Goal: Information Seeking & Learning: Learn about a topic

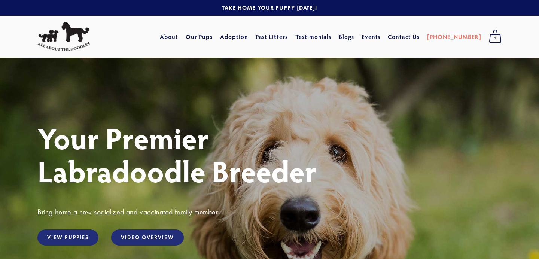
scroll to position [7, 0]
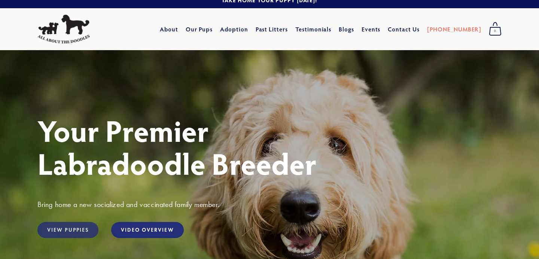
click at [70, 230] on link "View Puppies" at bounding box center [67, 230] width 61 height 16
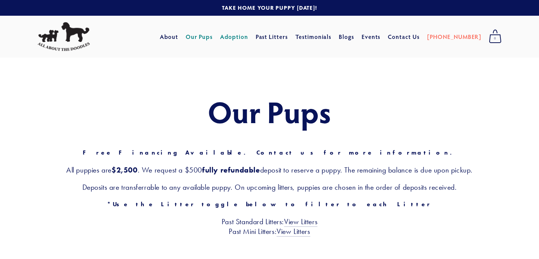
click at [247, 34] on link "Adoption" at bounding box center [234, 36] width 28 height 13
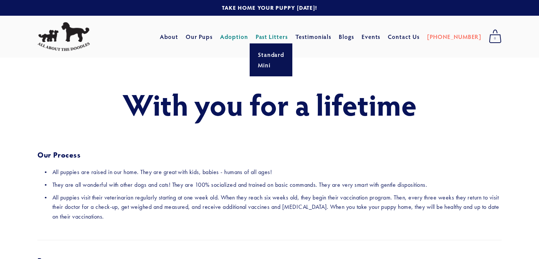
click at [288, 39] on link "Past Litters" at bounding box center [272, 37] width 33 height 8
click at [275, 64] on link "Mini" at bounding box center [271, 65] width 31 height 10
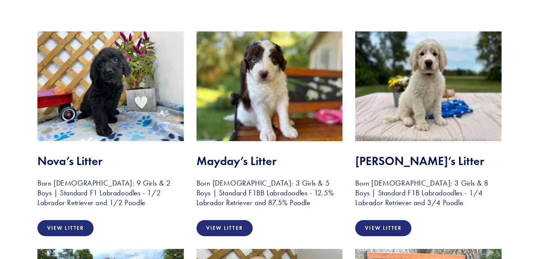
scroll to position [150, 0]
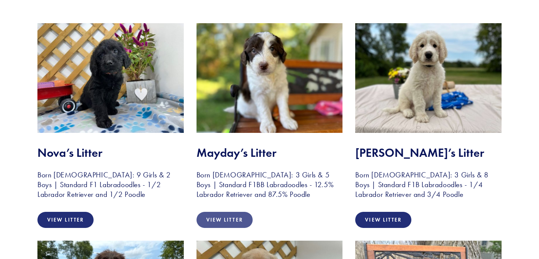
click at [230, 220] on link "View Litter" at bounding box center [224, 220] width 56 height 16
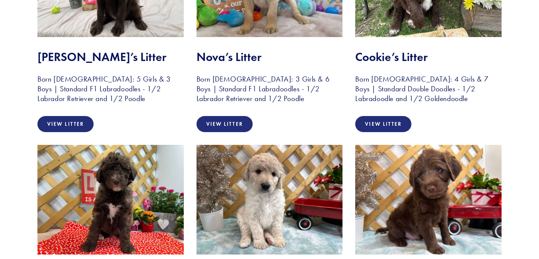
scroll to position [499, 0]
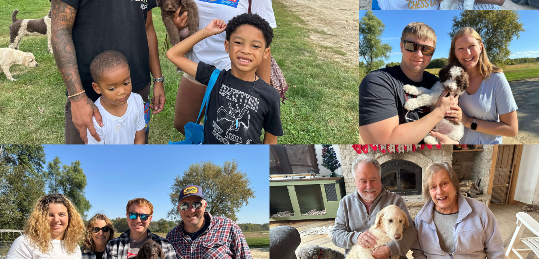
scroll to position [1427, 0]
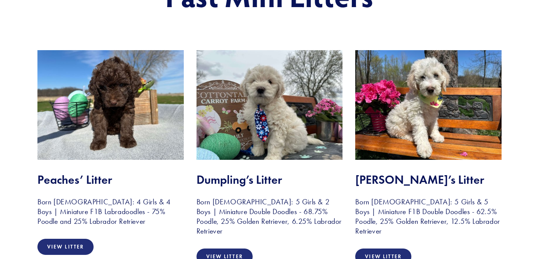
scroll to position [131, 0]
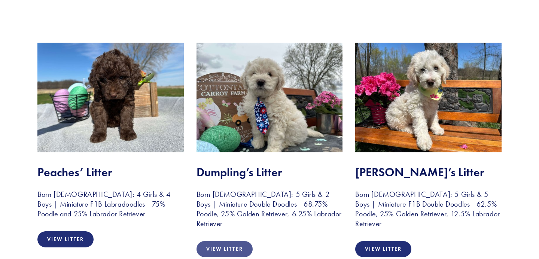
click at [215, 244] on link "View Litter" at bounding box center [224, 249] width 56 height 16
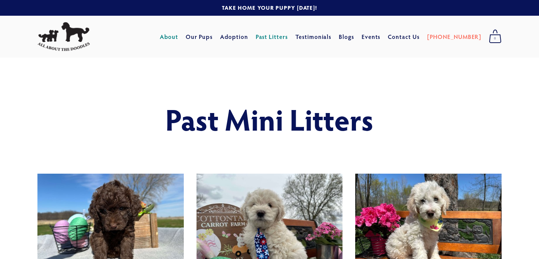
click at [178, 36] on link "About" at bounding box center [169, 36] width 18 height 13
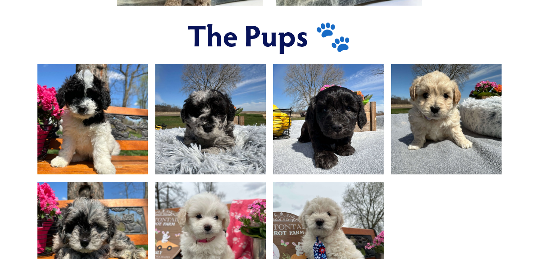
scroll to position [508, 0]
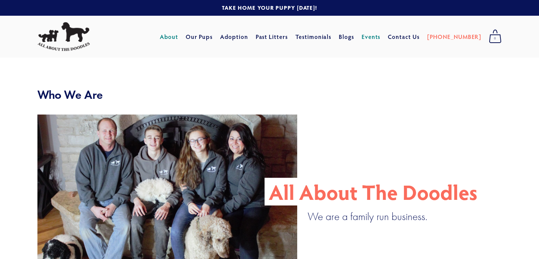
click at [380, 40] on link "Events" at bounding box center [370, 36] width 19 height 13
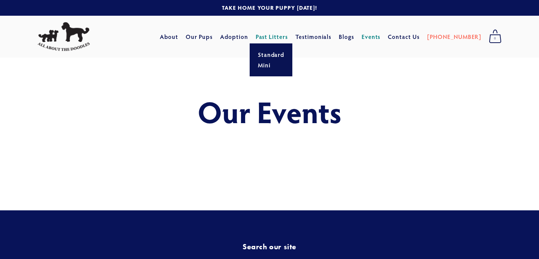
click at [280, 36] on link "Past Litters" at bounding box center [272, 37] width 33 height 8
